Goal: Information Seeking & Learning: Compare options

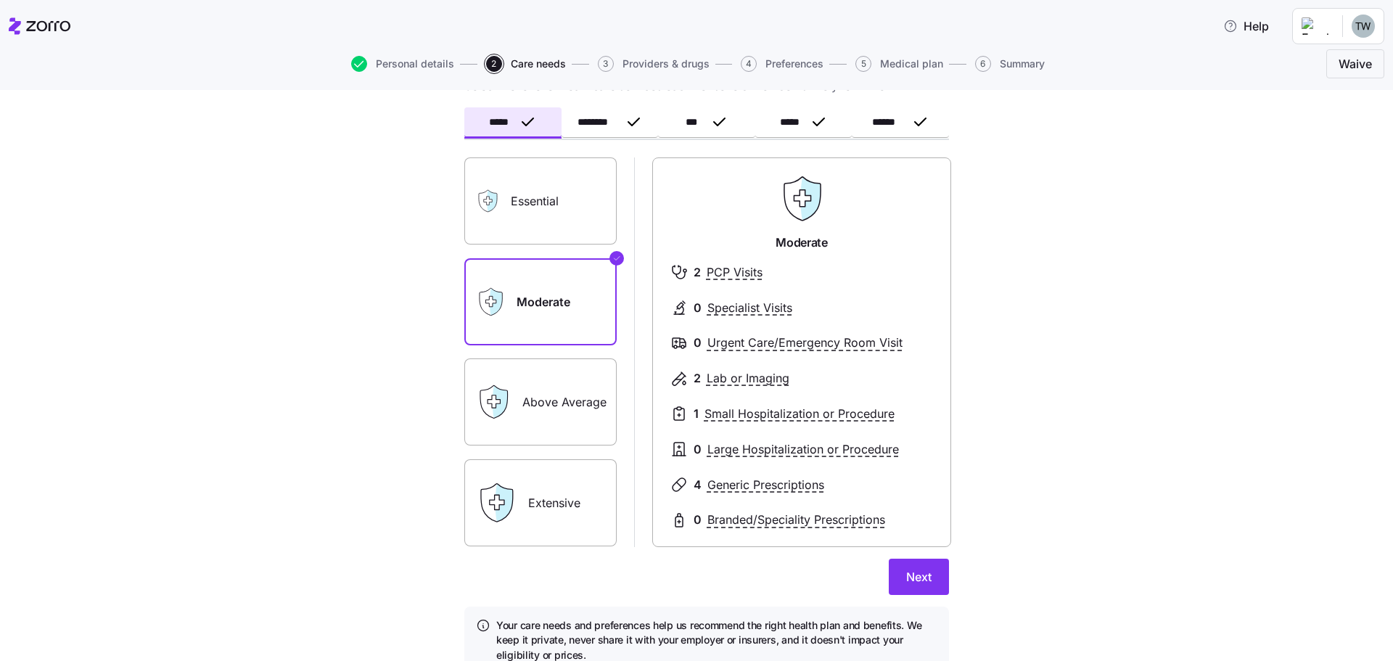
scroll to position [130, 0]
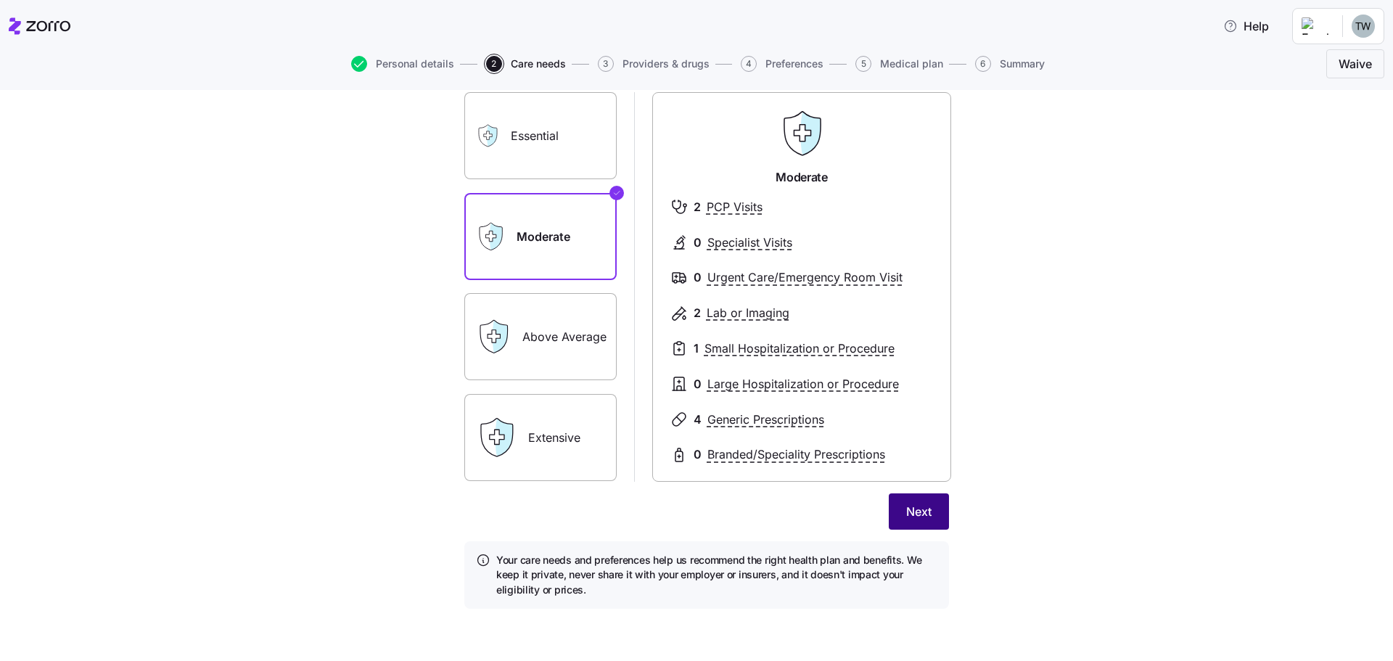
click at [906, 515] on span "Next" at bounding box center [918, 511] width 25 height 17
click at [906, 510] on span "Save" at bounding box center [918, 511] width 27 height 17
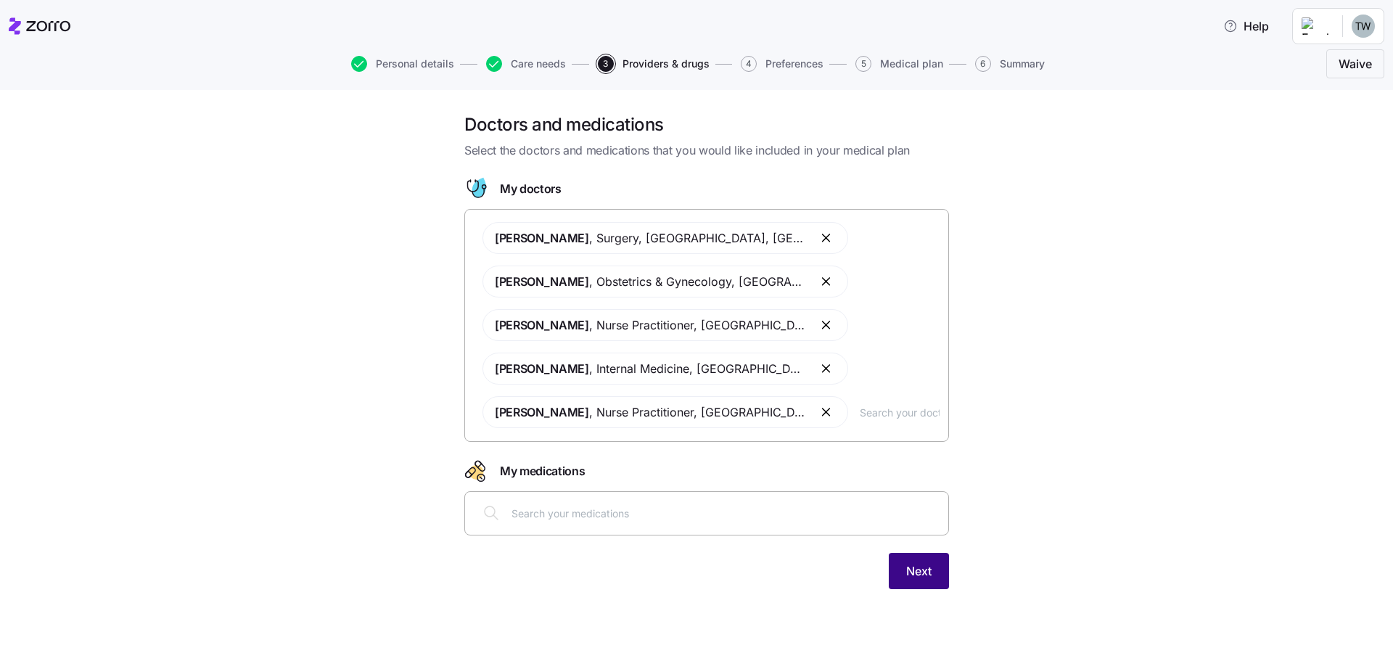
click at [920, 579] on span "Next" at bounding box center [918, 570] width 25 height 17
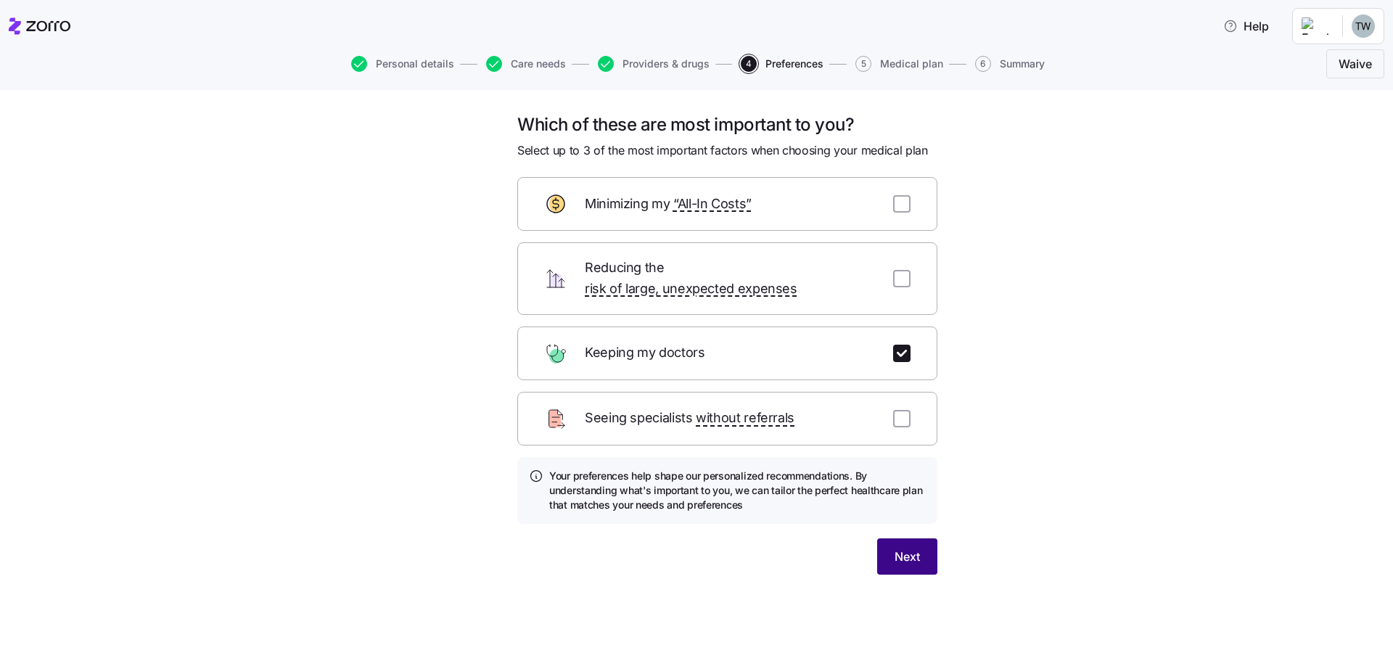
click at [907, 548] on span "Next" at bounding box center [907, 556] width 25 height 17
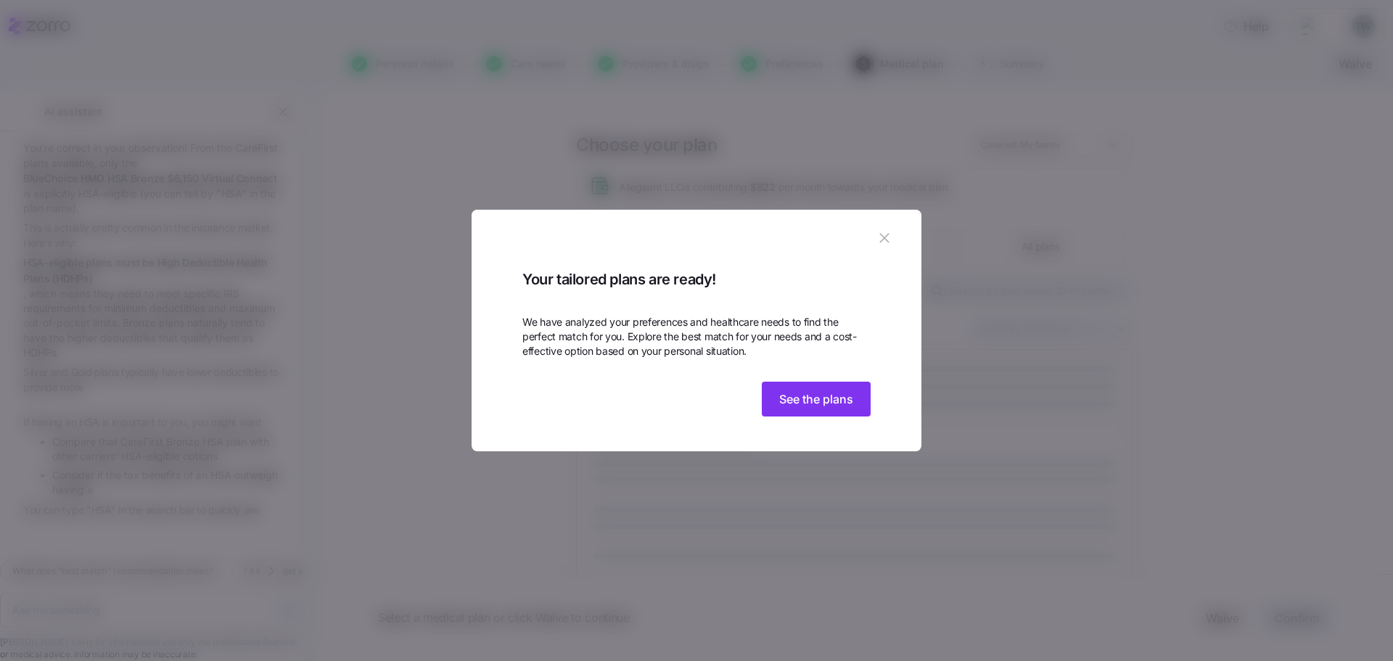
scroll to position [167, 0]
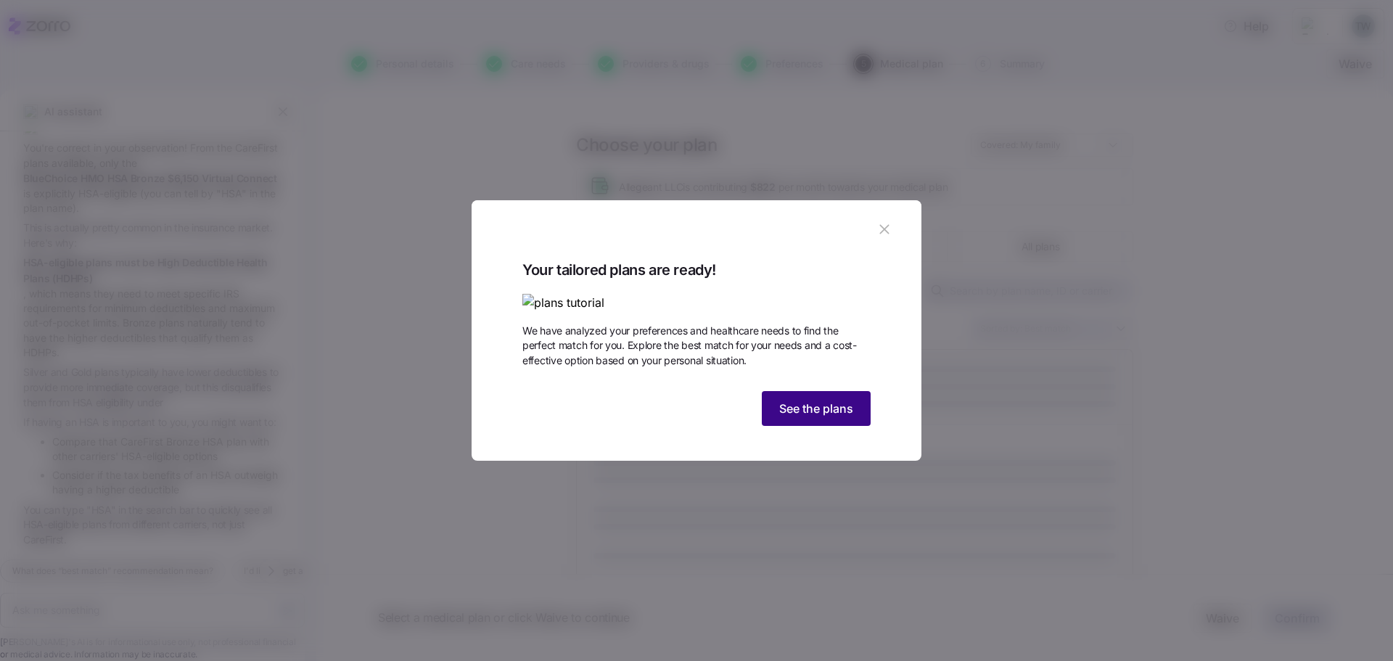
click at [824, 417] on span "See the plans" at bounding box center [816, 408] width 74 height 17
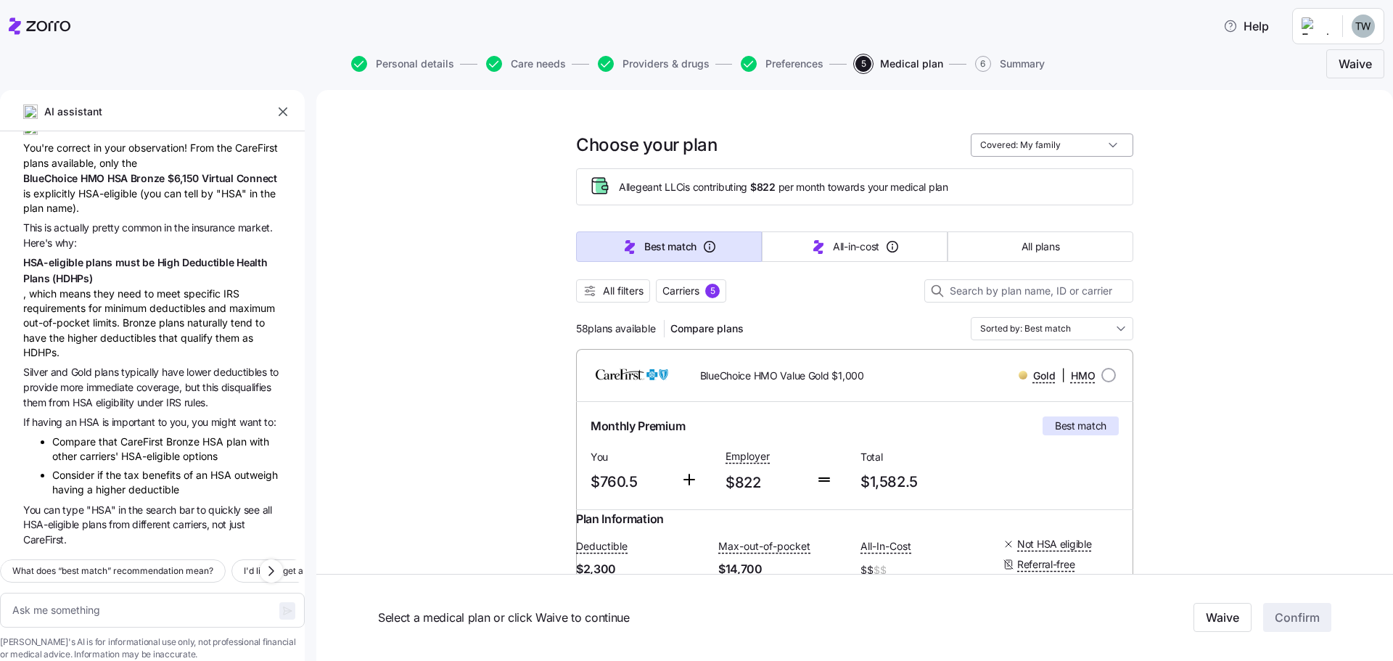
click at [1005, 137] on input "Covered: My family" at bounding box center [1052, 145] width 163 height 23
click at [1009, 179] on div "Just me" at bounding box center [1047, 180] width 151 height 25
type textarea "x"
type input "Covered: Just me"
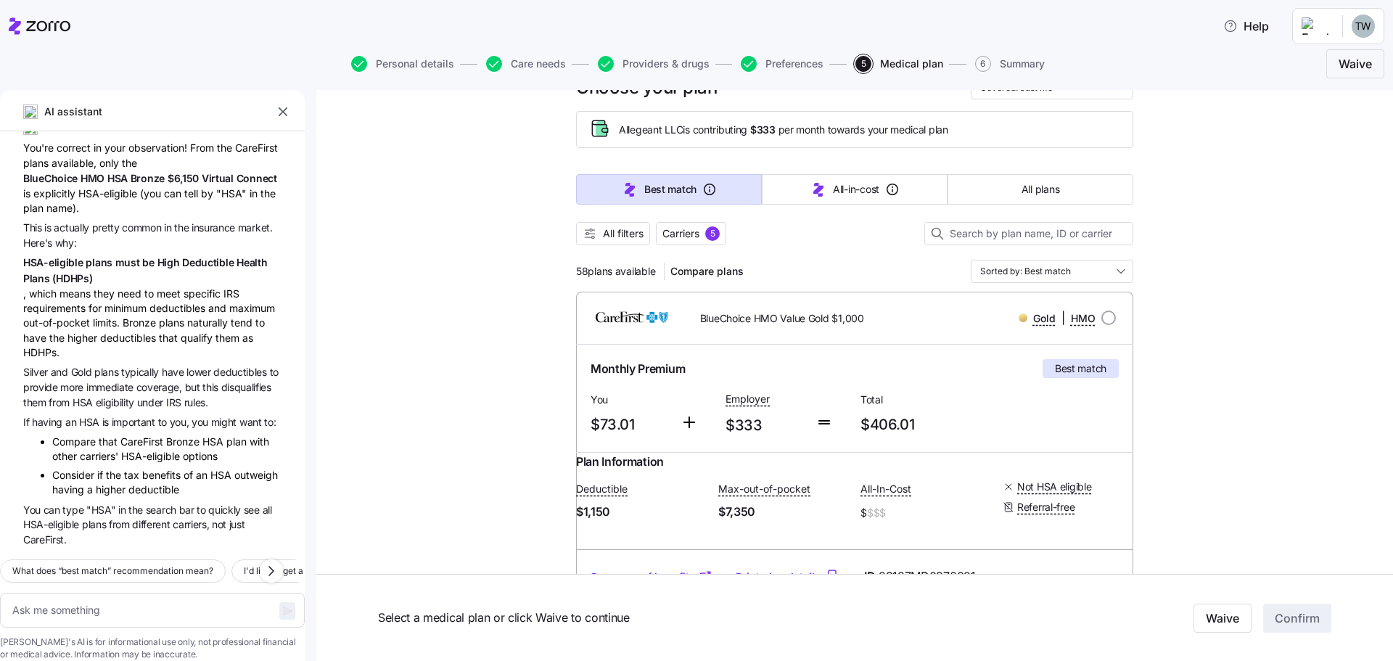
scroll to position [0, 0]
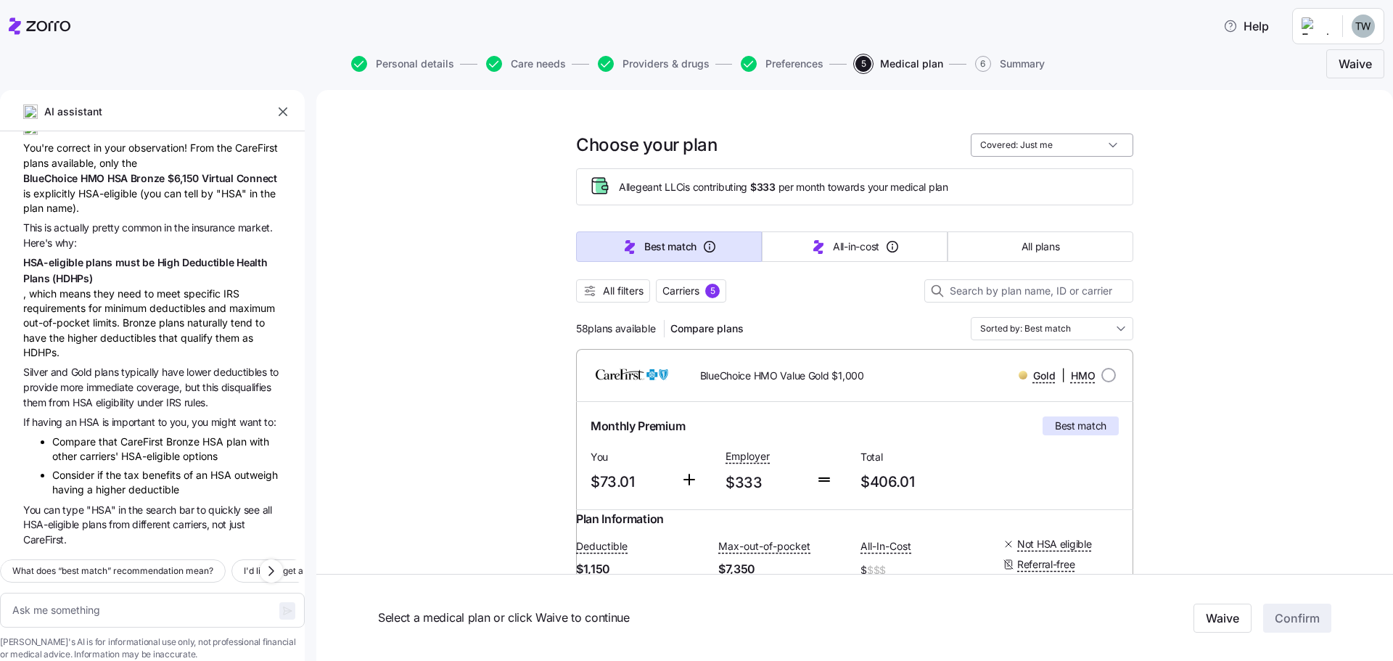
drag, startPoint x: 1039, startPoint y: 141, endPoint x: 1033, endPoint y: 150, distance: 10.9
click at [1039, 141] on input "Covered: Just me" at bounding box center [1052, 145] width 163 height 23
drag, startPoint x: 1000, startPoint y: 254, endPoint x: 1018, endPoint y: 251, distance: 18.4
click at [1000, 254] on div "My family" at bounding box center [1047, 254] width 151 height 25
type textarea "x"
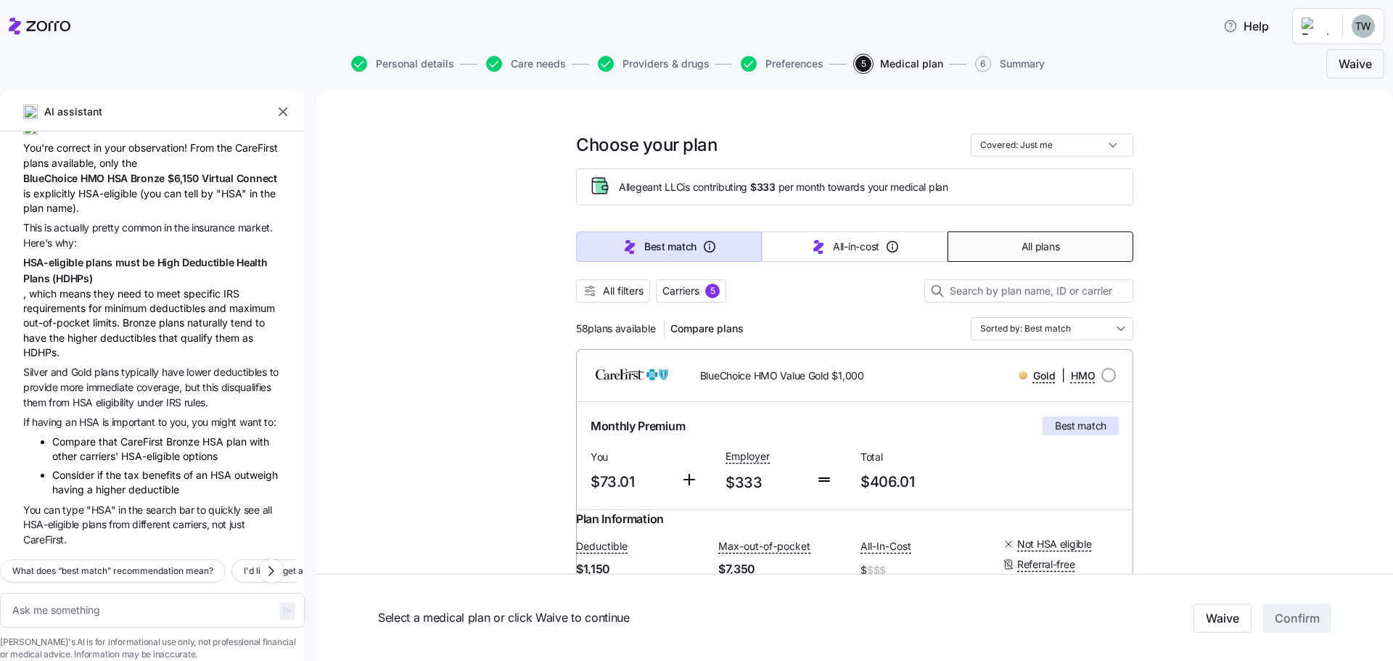
type input "Covered: My family"
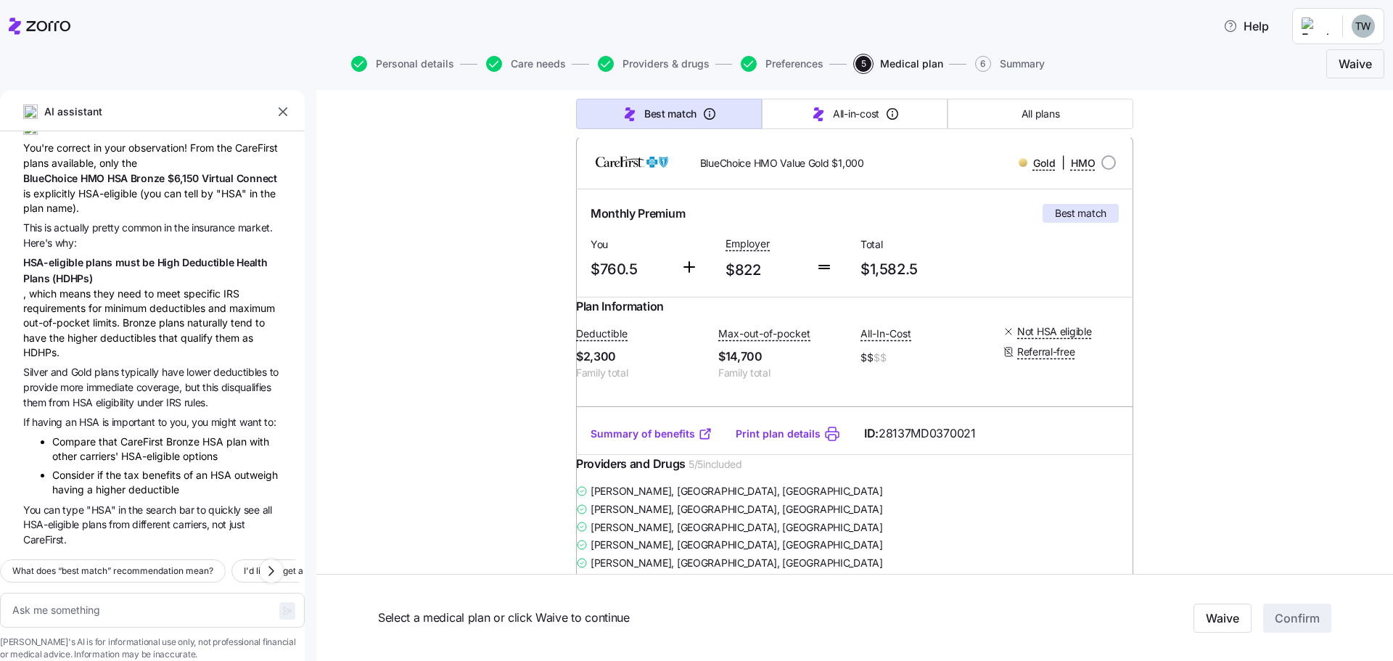
scroll to position [218, 0]
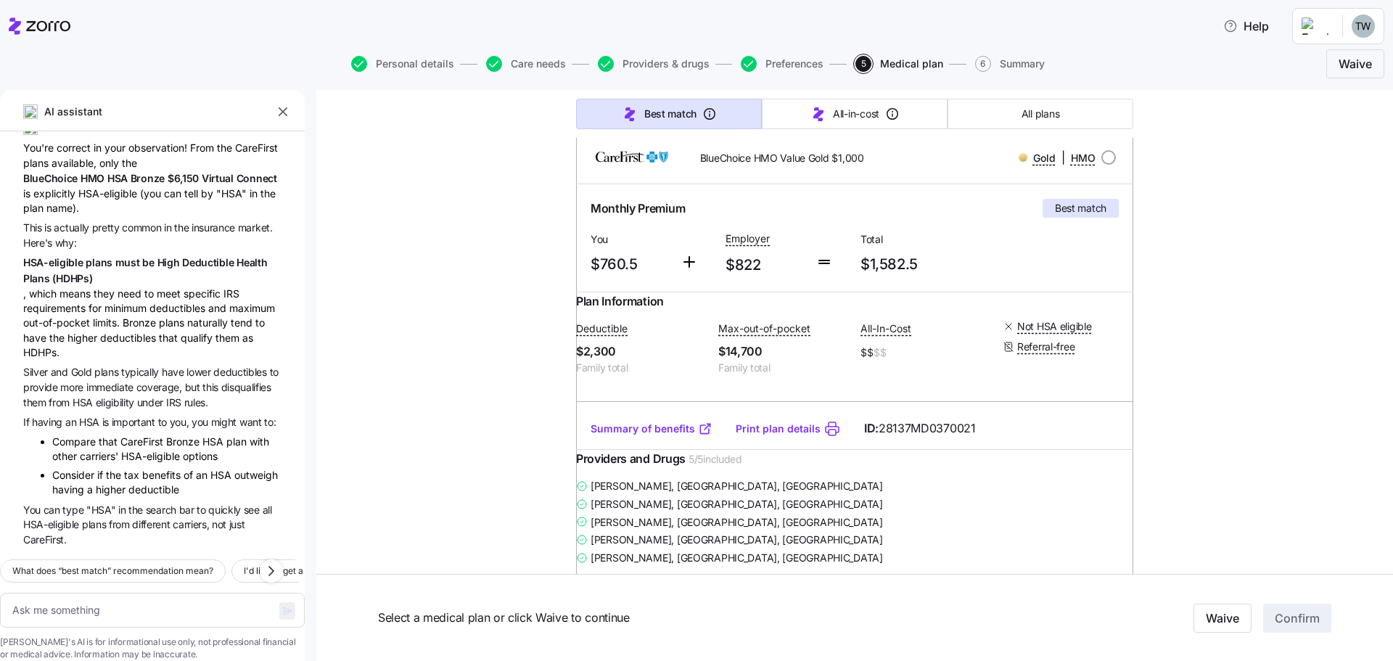
click at [652, 436] on link "Summary of benefits" at bounding box center [652, 429] width 122 height 15
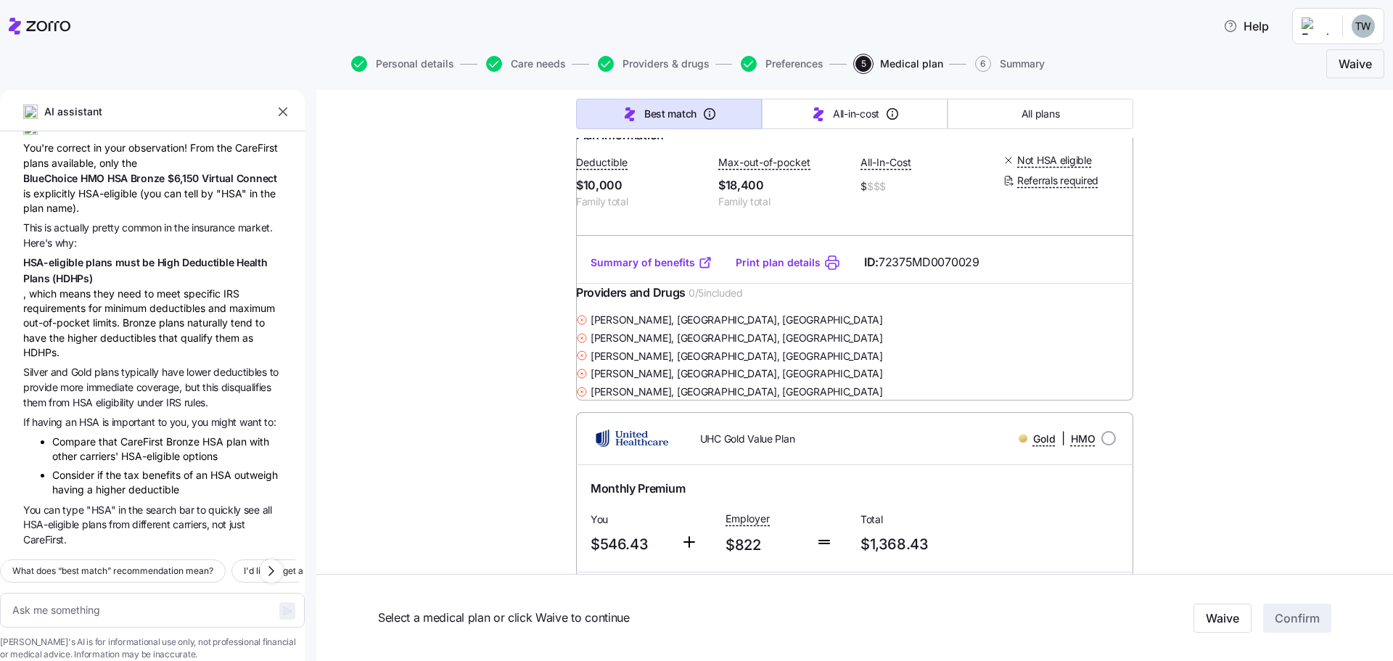
scroll to position [10088, 0]
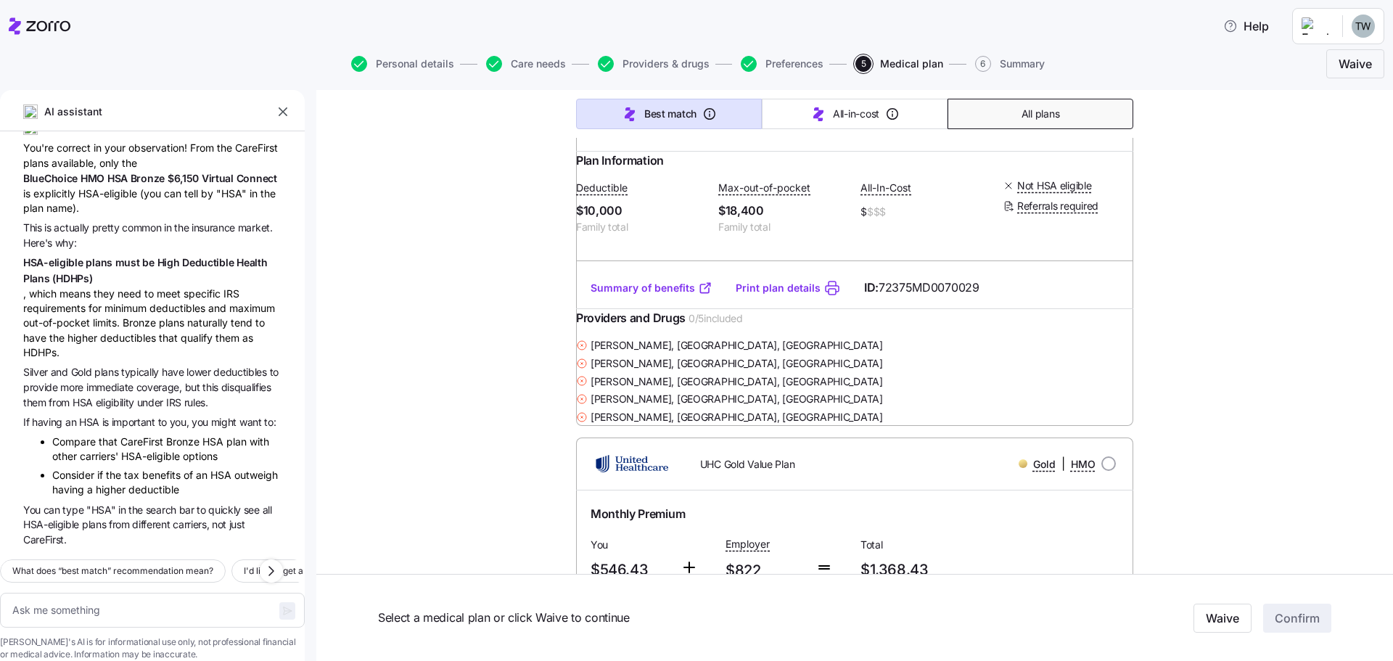
click at [1022, 120] on span "All plans" at bounding box center [1041, 114] width 38 height 15
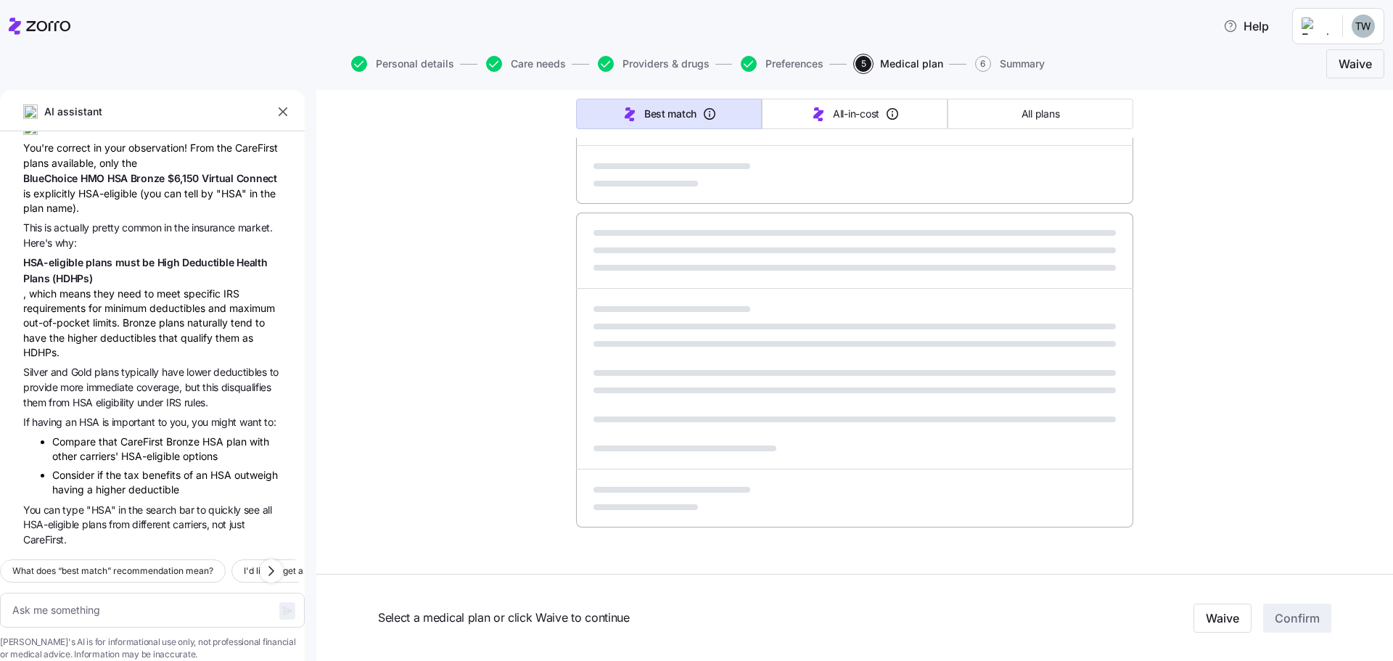
type textarea "x"
type input "Sorted by: Premium"
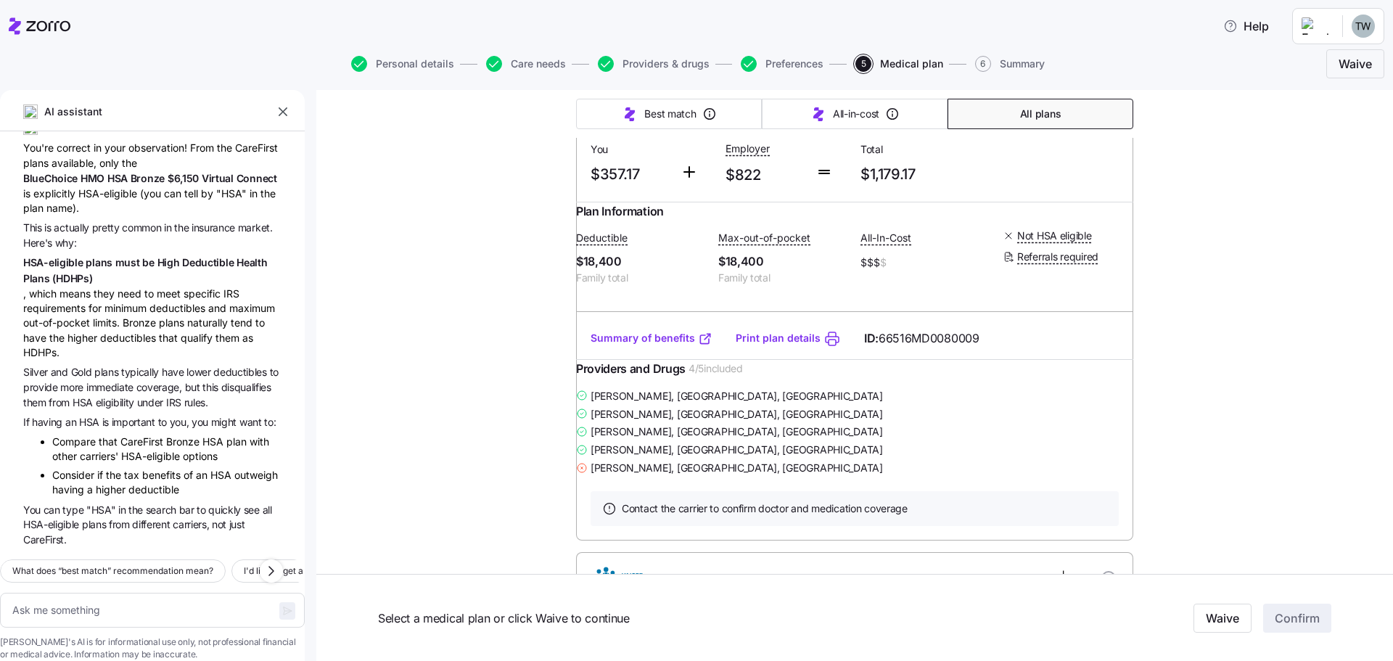
scroll to position [8709, 0]
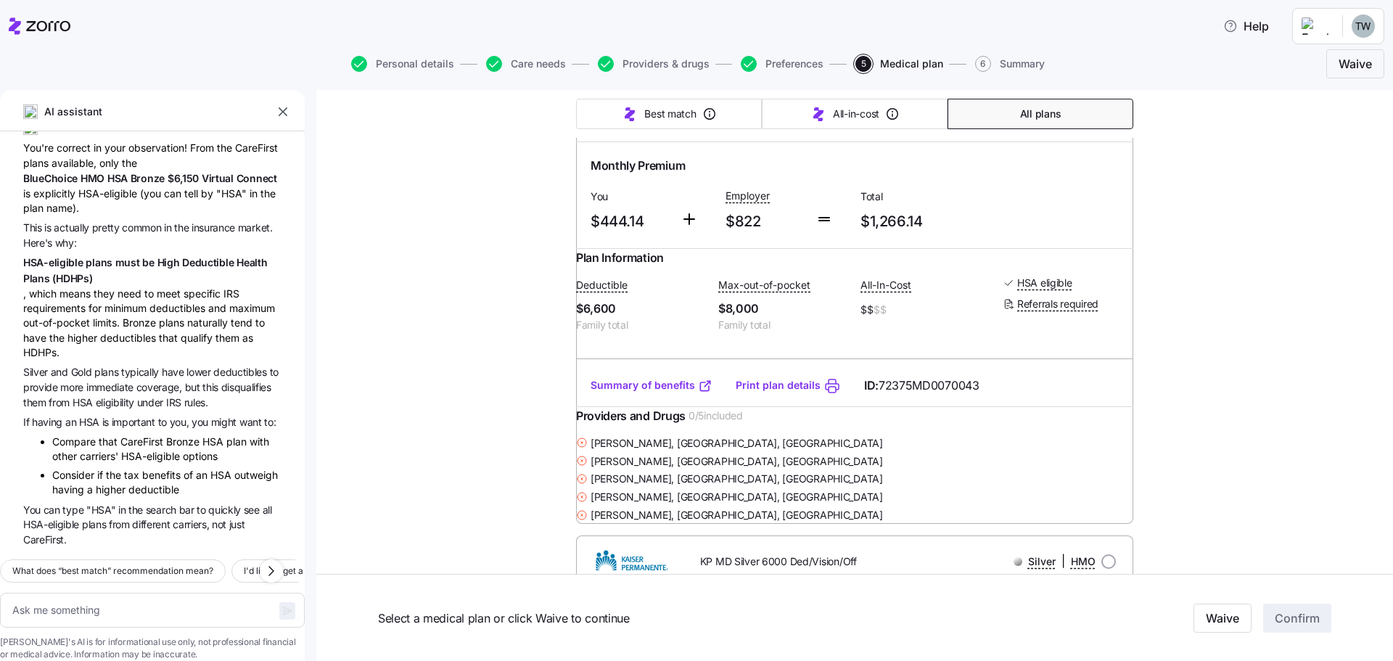
type textarea "x"
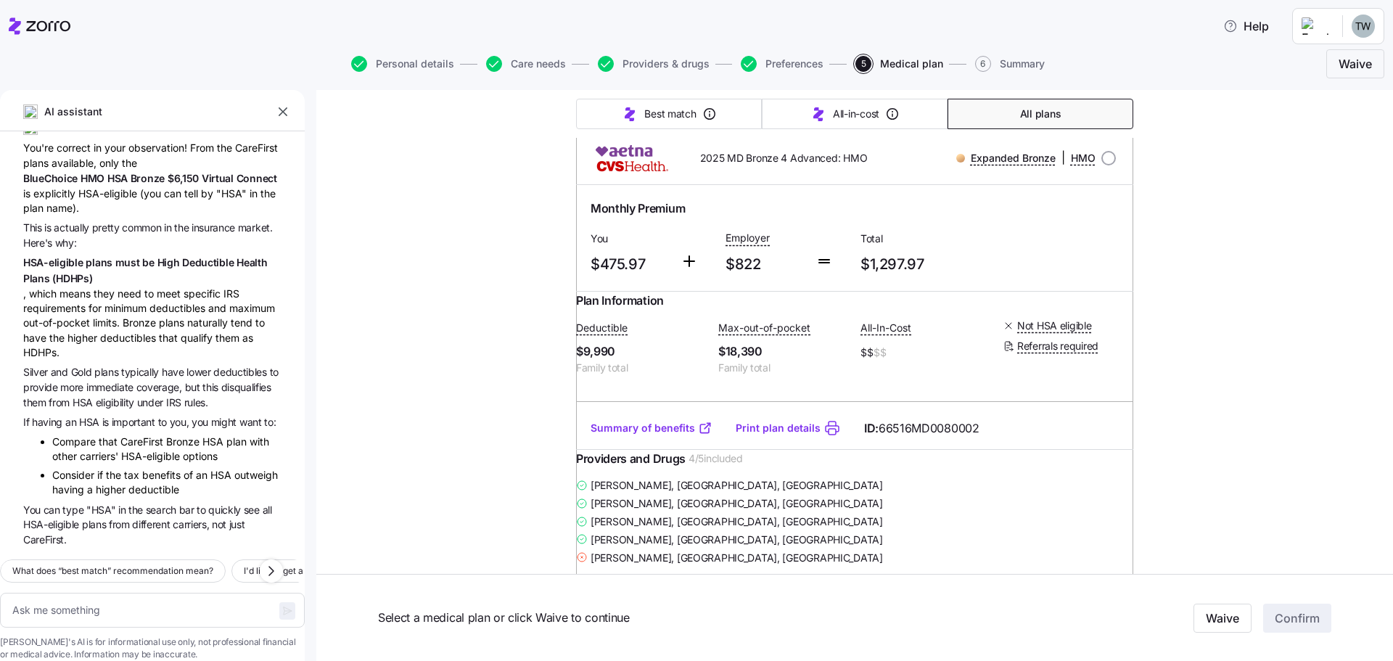
scroll to position [11322, 0]
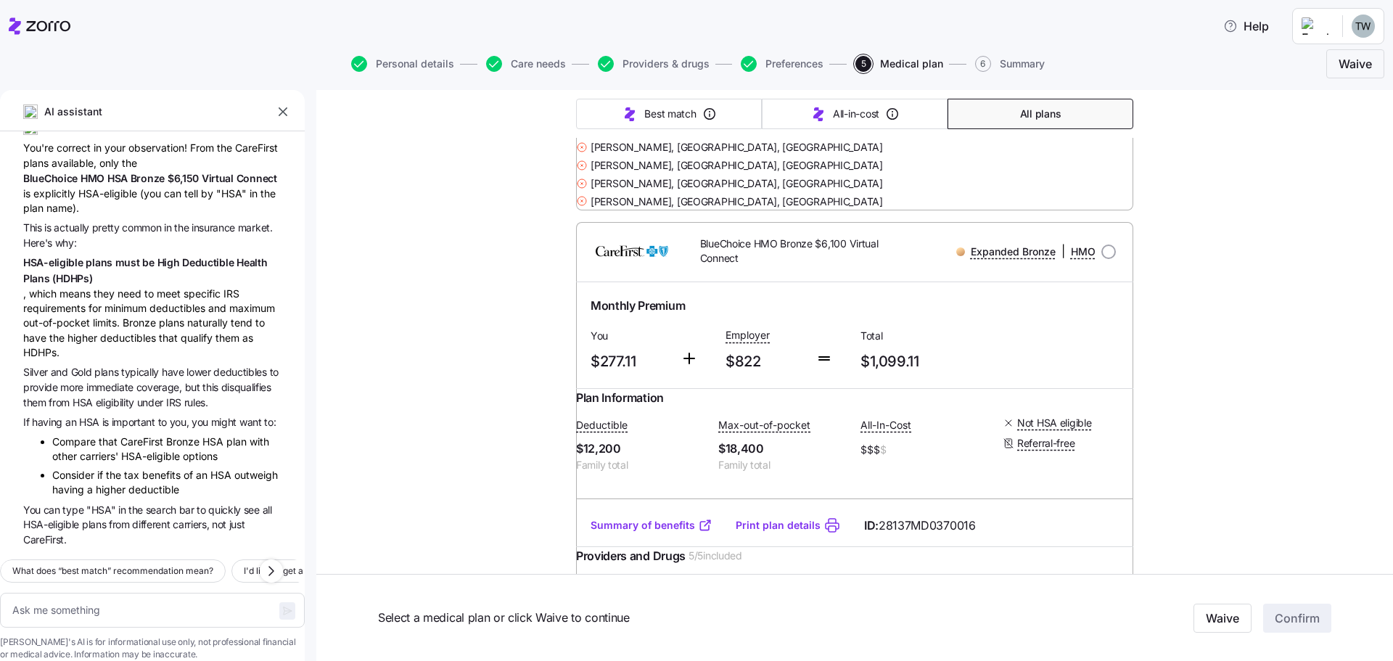
scroll to position [3266, 0]
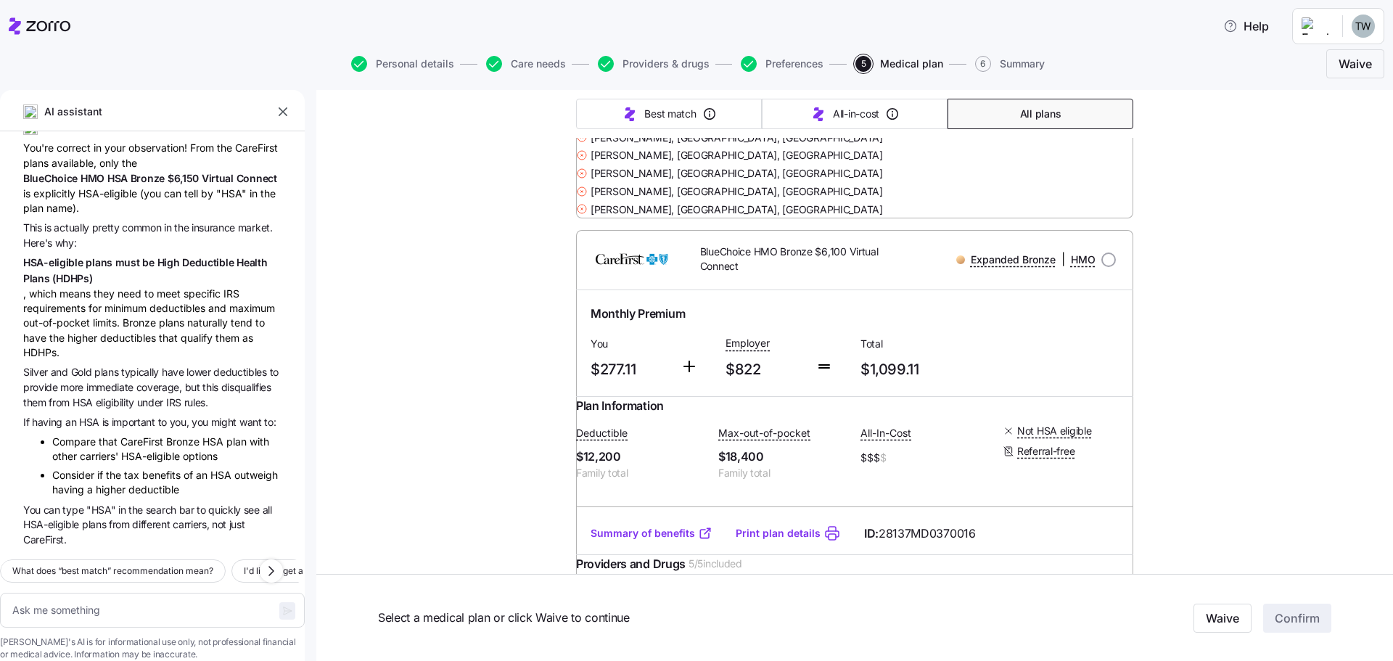
click at [285, 112] on icon "button" at bounding box center [283, 112] width 15 height 15
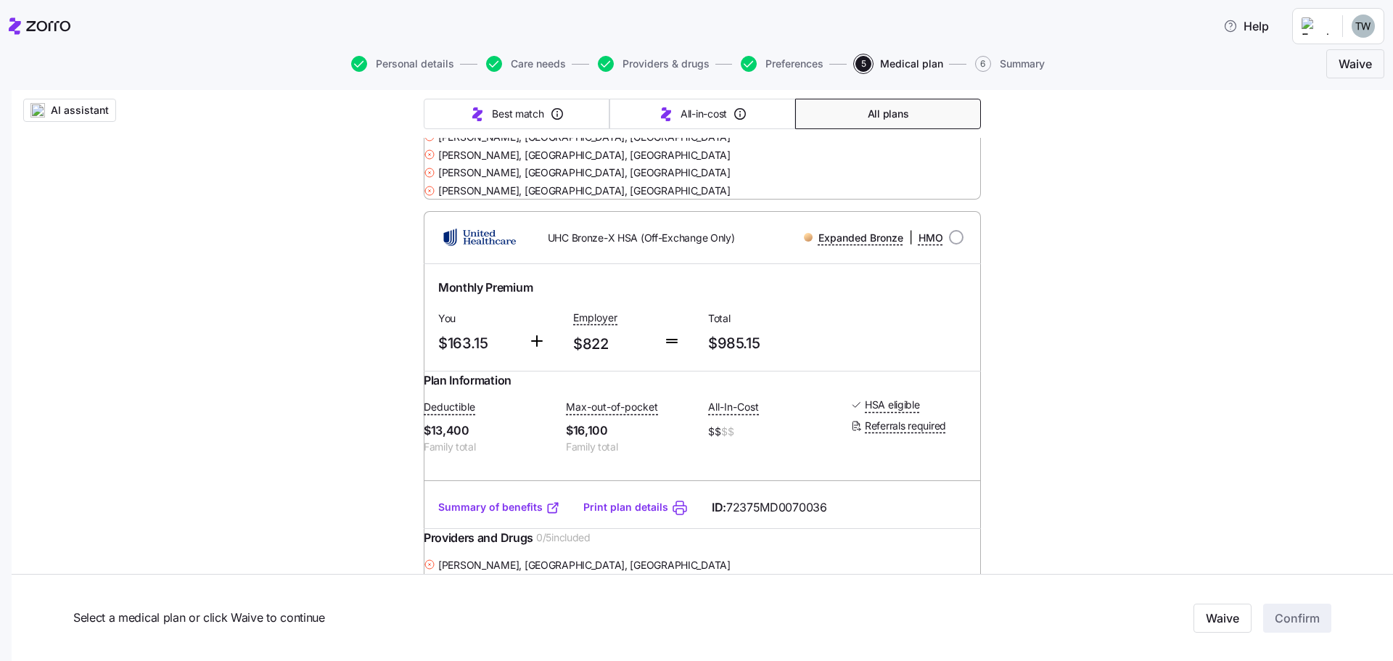
scroll to position [581, 0]
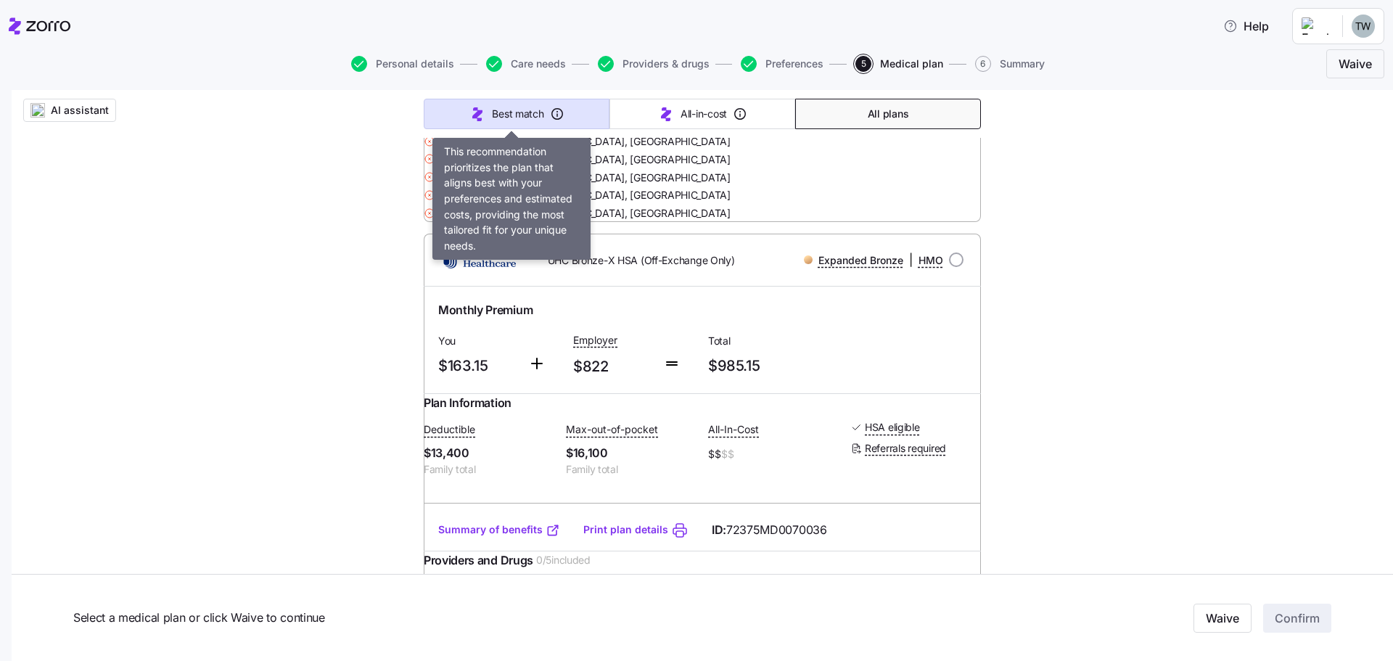
click at [535, 113] on span "Best match" at bounding box center [518, 114] width 52 height 15
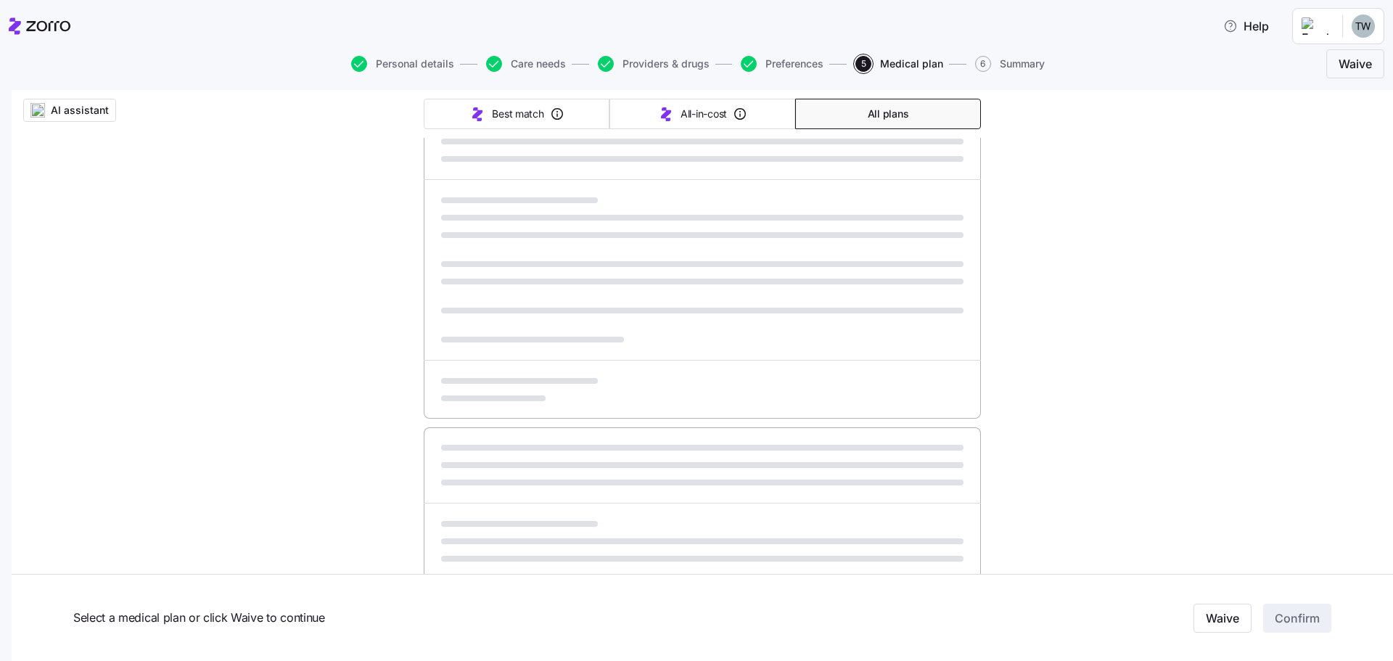
type input "Sorted by: Best match"
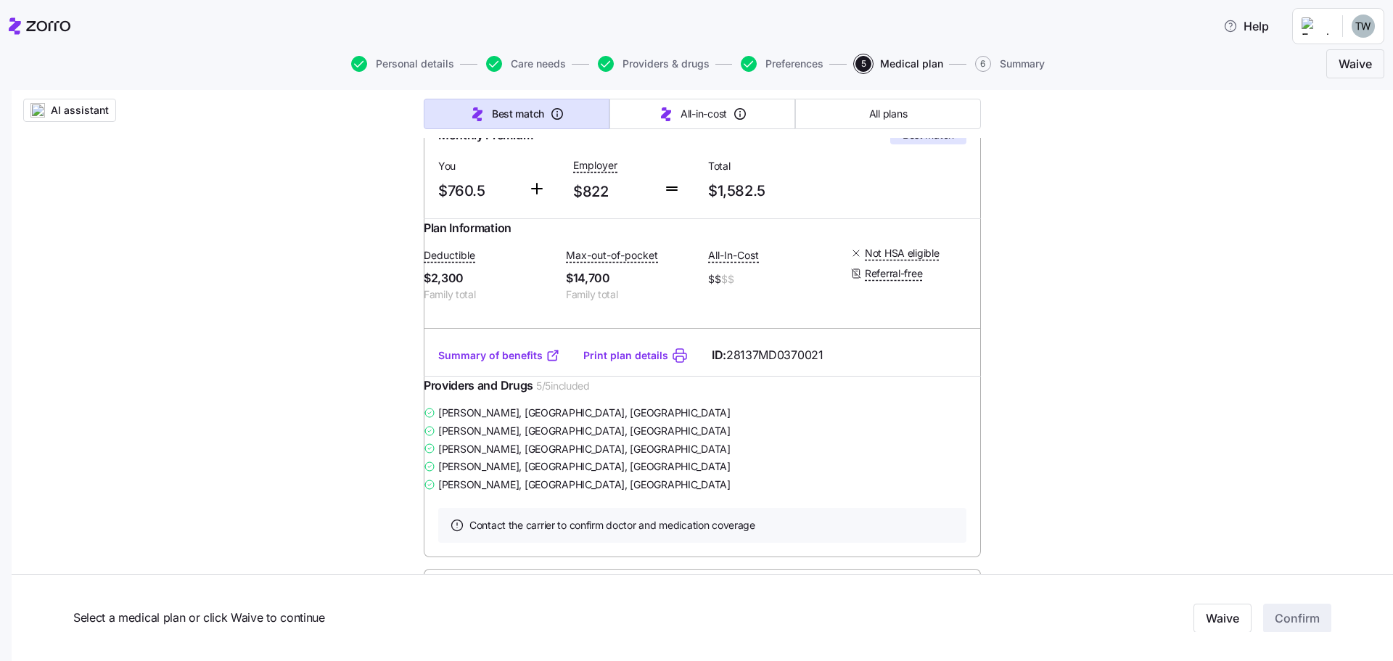
scroll to position [0, 0]
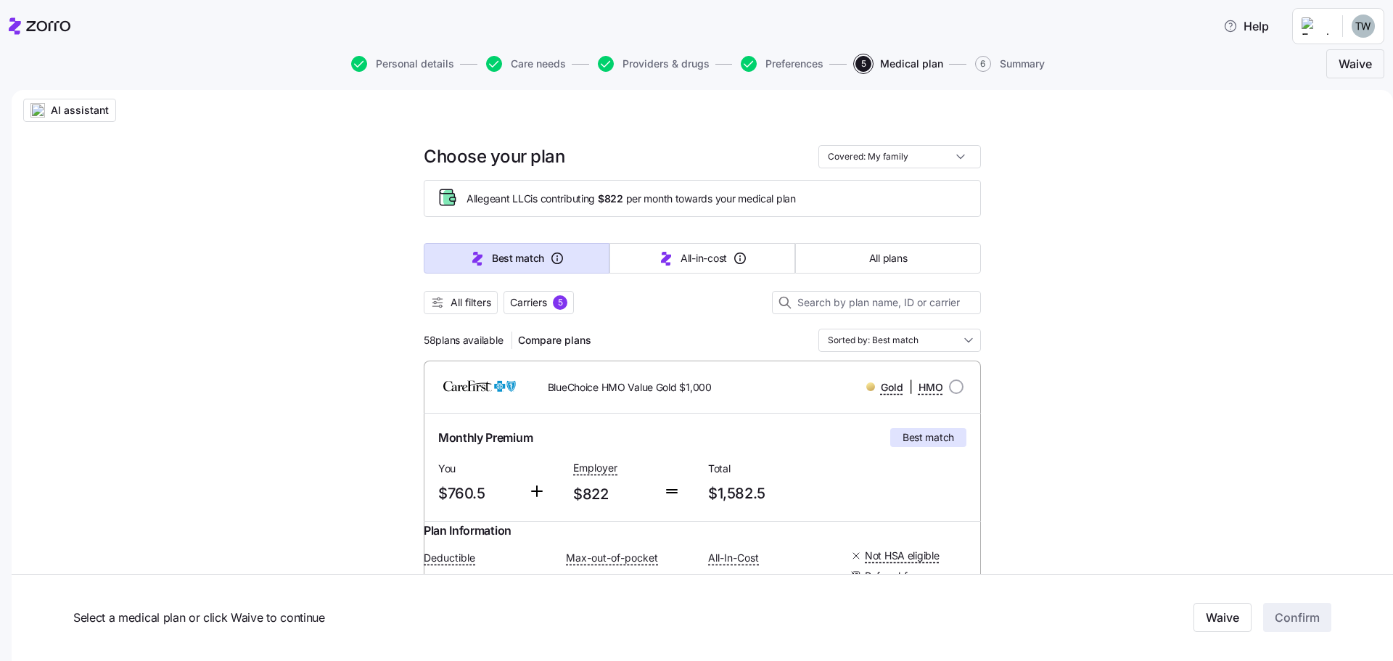
click at [1317, 24] on html "Help Personal details Care needs Providers & drugs Preferences 5 Medical plan 6…" at bounding box center [696, 326] width 1393 height 652
click at [262, 369] on html "Help Personal details Care needs Providers & drugs Preferences 5 Medical plan 6…" at bounding box center [696, 326] width 1393 height 652
click at [488, 306] on button "All filters" at bounding box center [461, 302] width 74 height 23
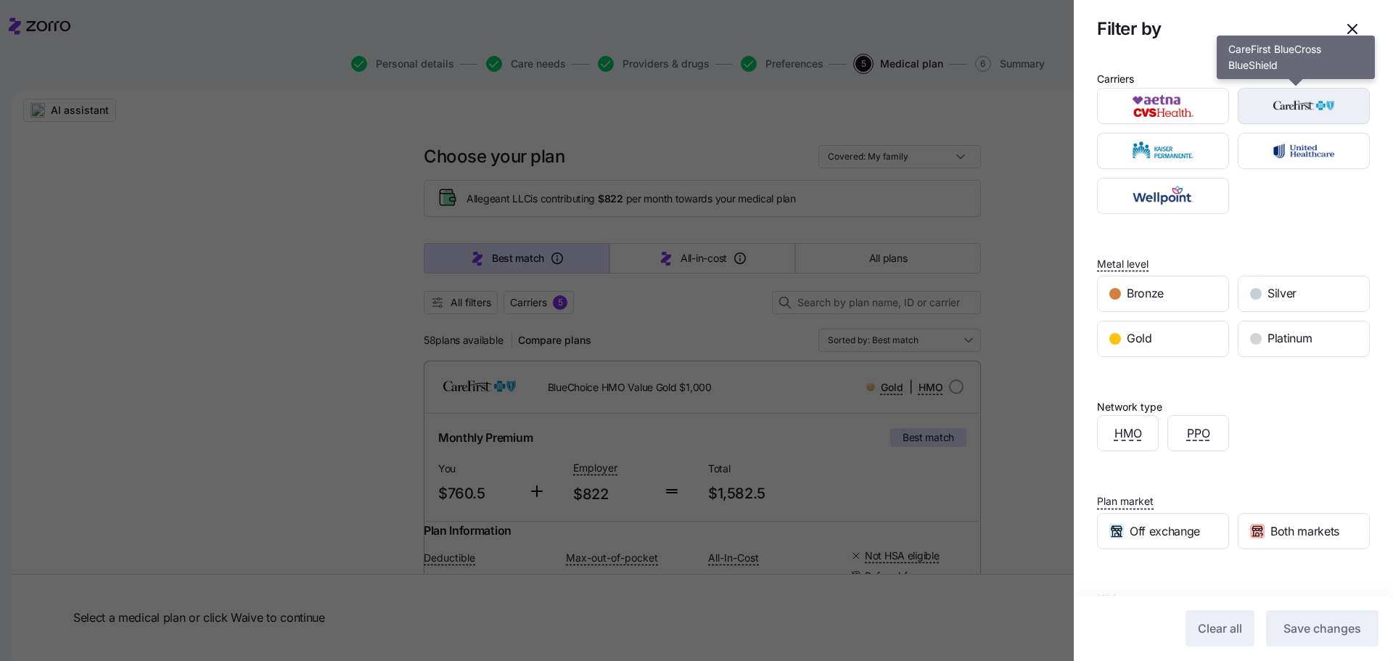
click at [1273, 113] on img "button" at bounding box center [1304, 105] width 107 height 29
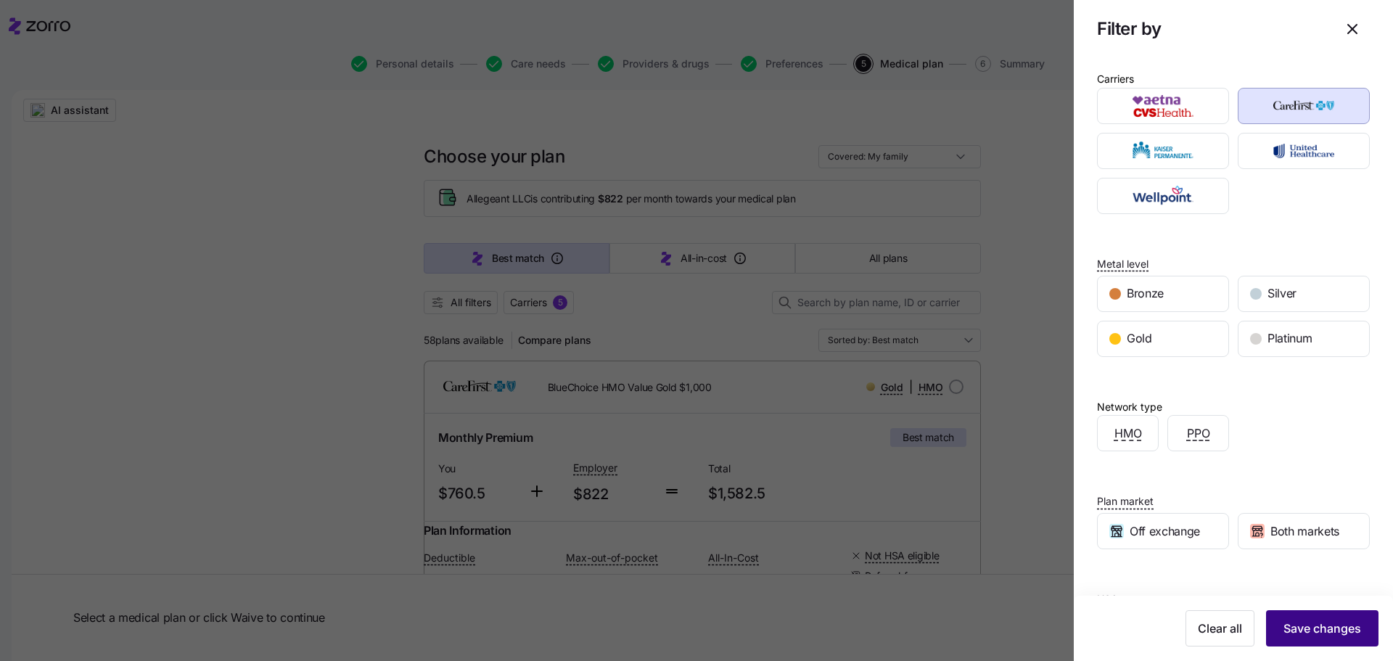
click at [1290, 629] on span "Save changes" at bounding box center [1323, 628] width 78 height 17
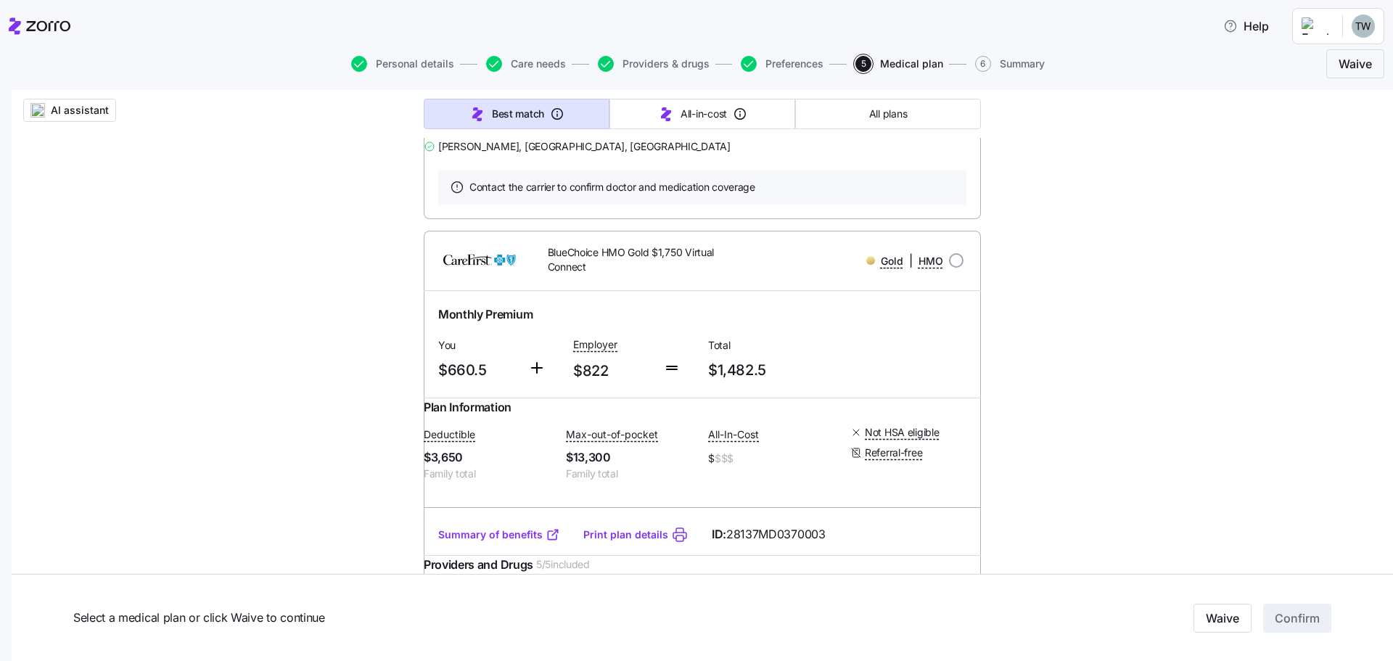
scroll to position [726, 0]
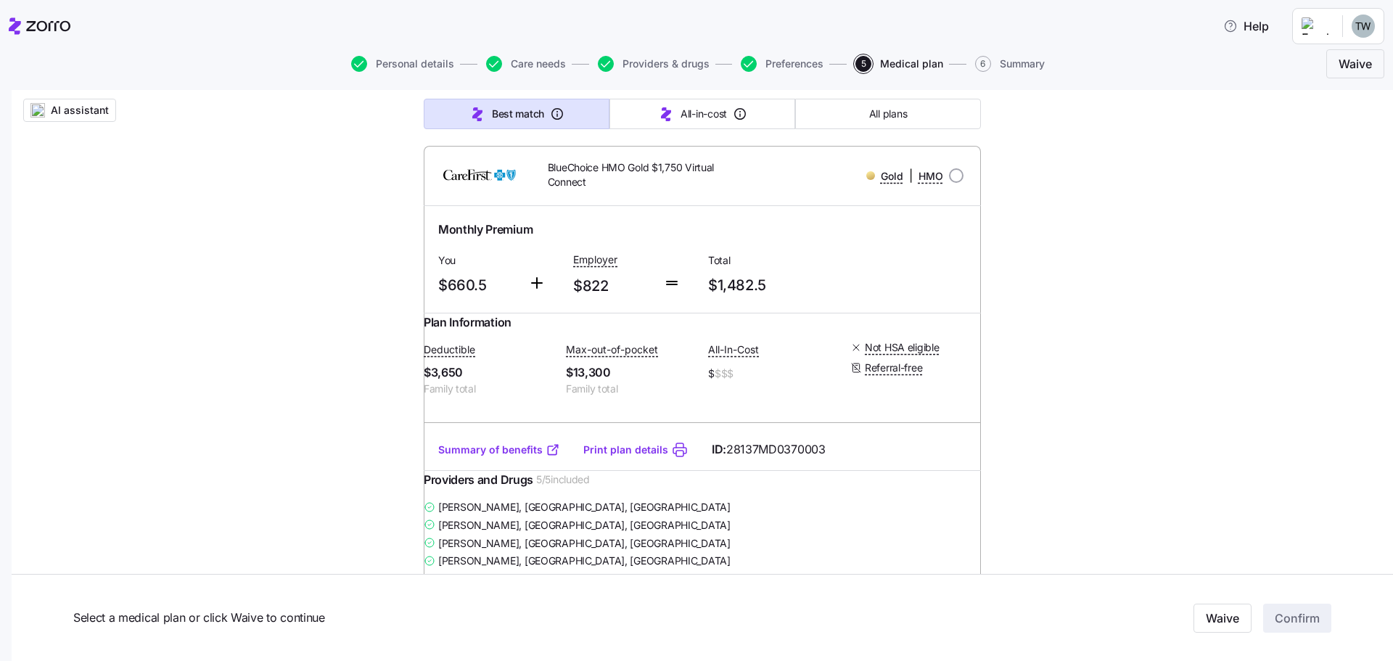
click at [483, 457] on link "Summary of benefits" at bounding box center [499, 450] width 122 height 15
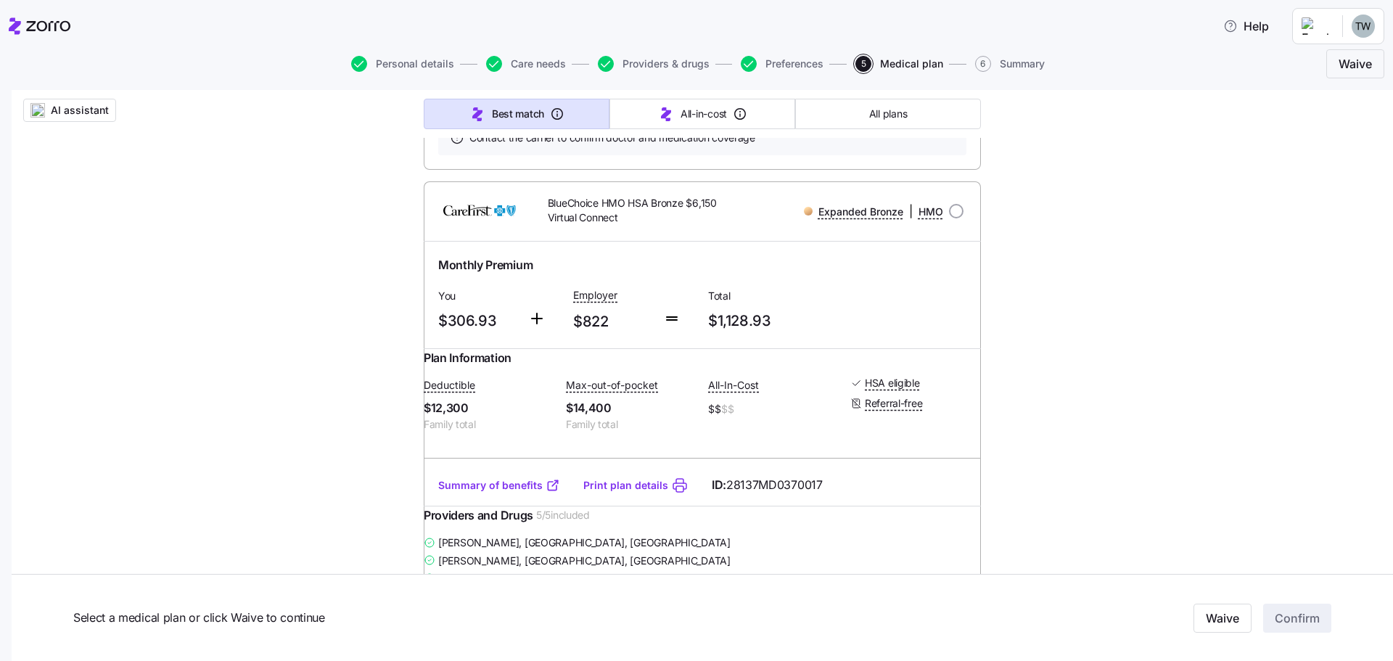
scroll to position [1234, 0]
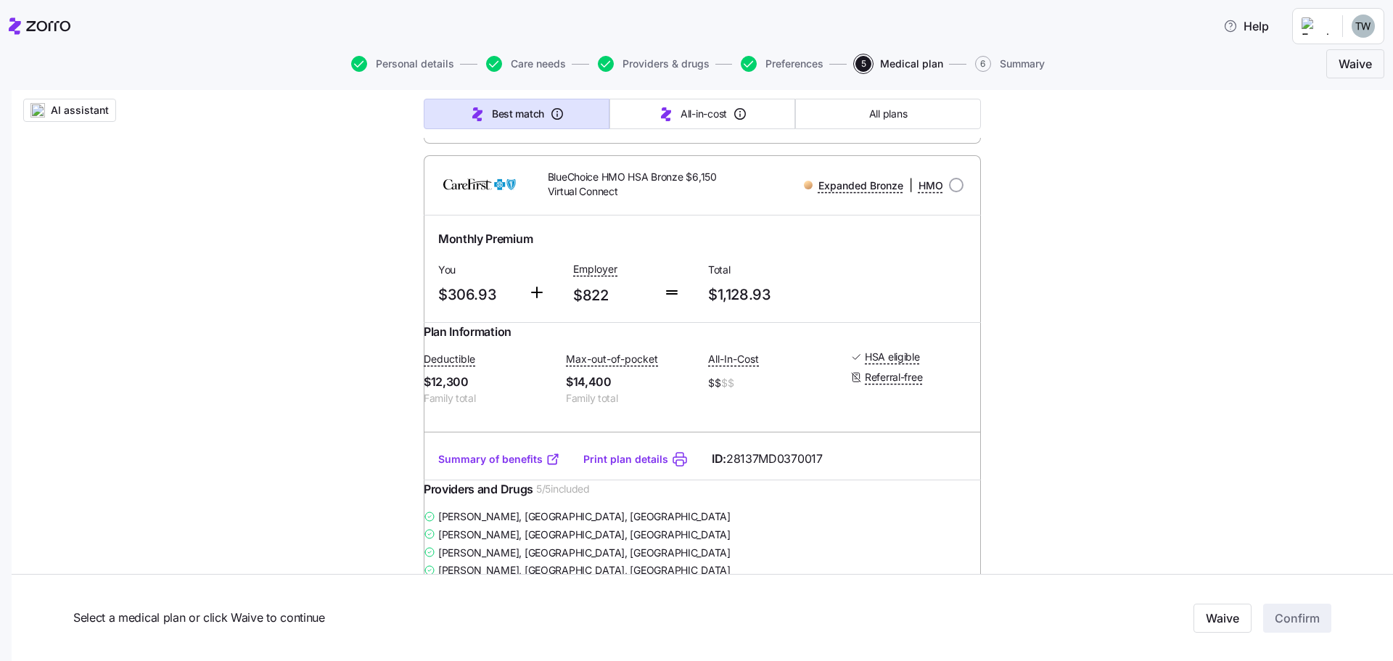
click at [509, 467] on link "Summary of benefits" at bounding box center [499, 459] width 122 height 15
